Goal: Task Accomplishment & Management: Manage account settings

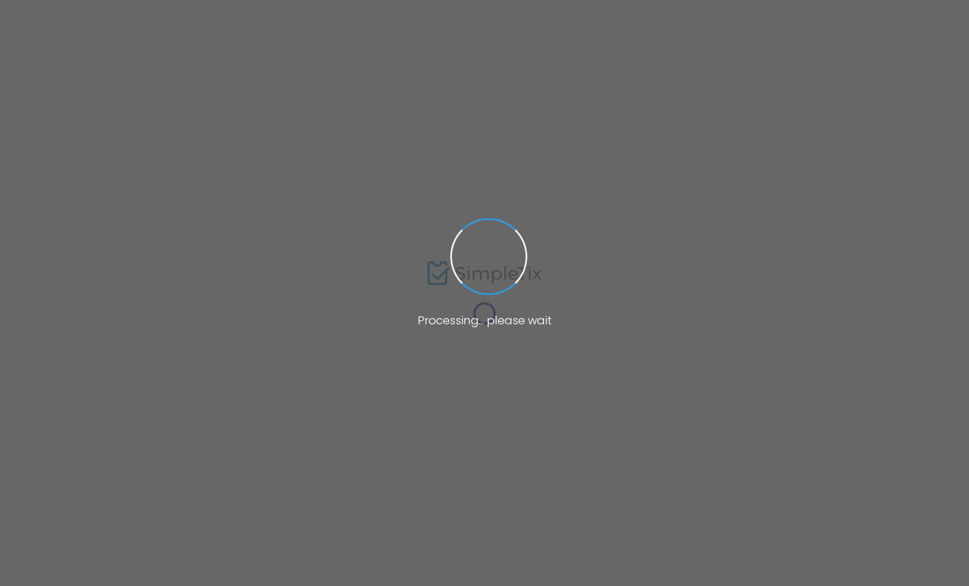
type input "Body Stories - Redefined [DATE]"
type textarea "Experience the stories of courageous women who are redefining their bodies afte…"
type input "Buy Tickets"
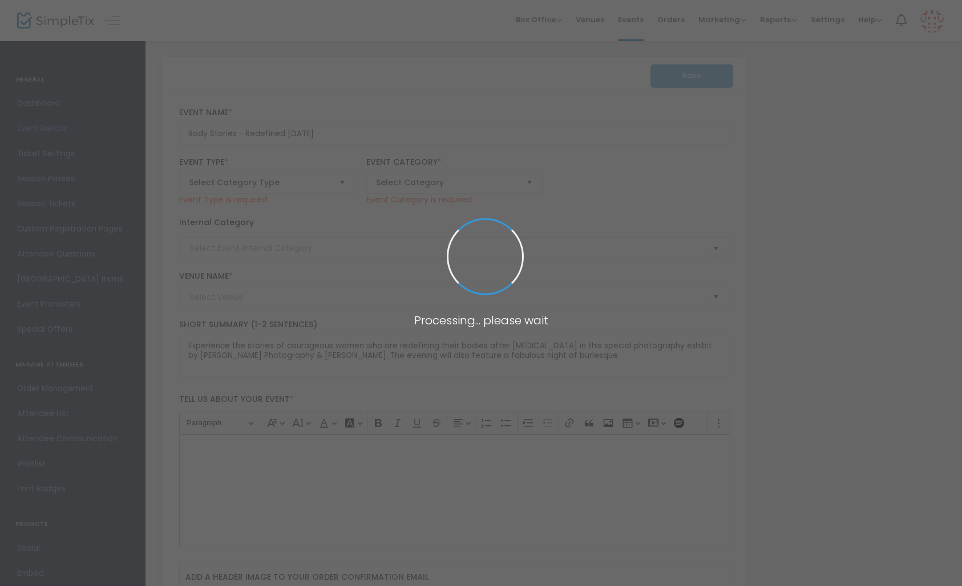
type input "Pidgen Palace Arts"
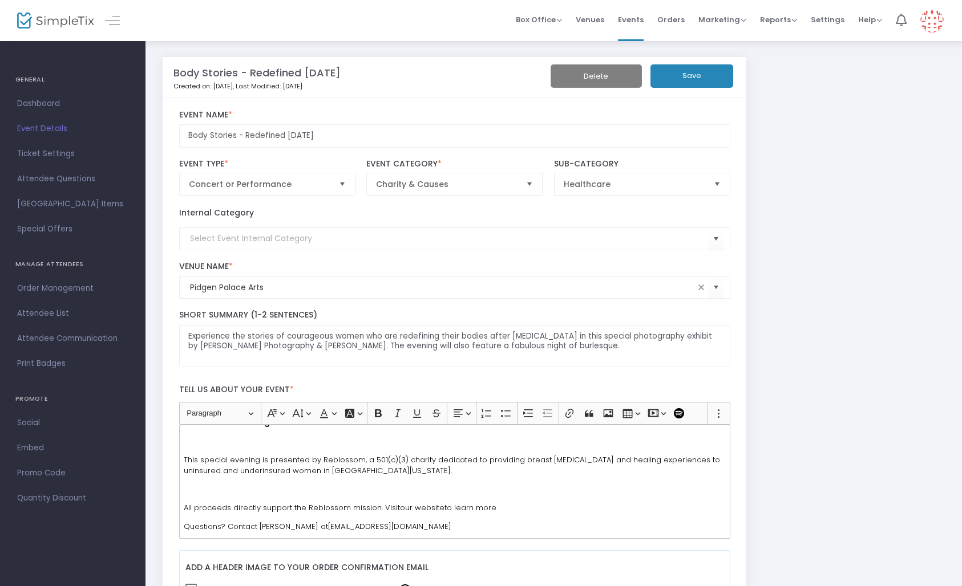
click at [683, 81] on button "Save" at bounding box center [691, 75] width 83 height 23
